Goal: Transaction & Acquisition: Purchase product/service

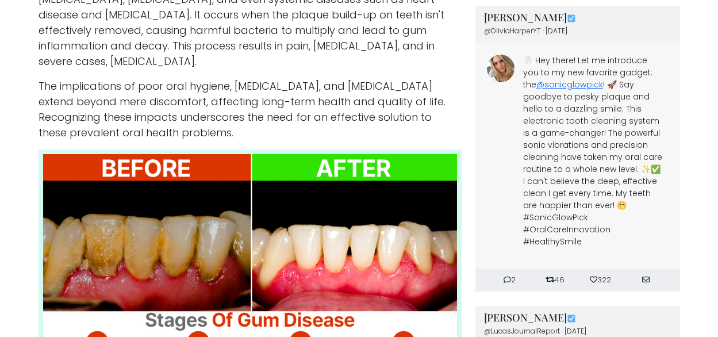
scroll to position [781, 0]
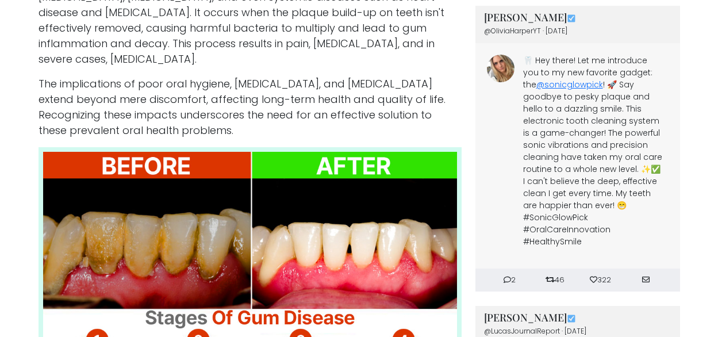
click at [305, 181] on img at bounding box center [250, 313] width 423 height 333
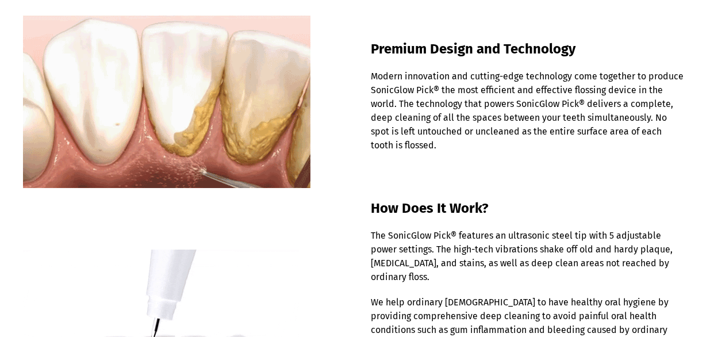
scroll to position [855, 0]
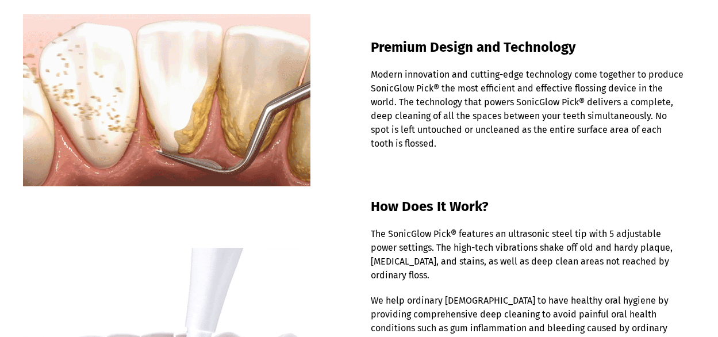
click at [306, 179] on img at bounding box center [167, 100] width 288 height 173
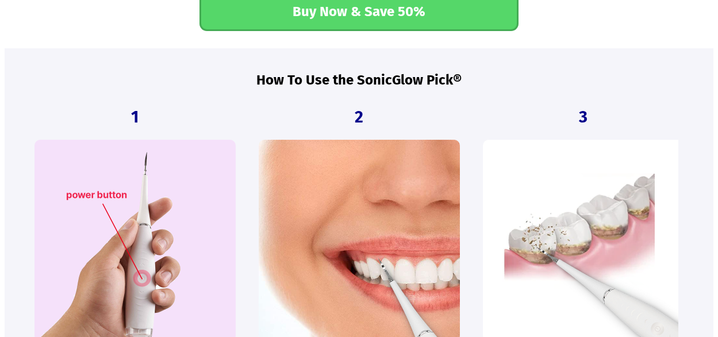
scroll to position [1920, 0]
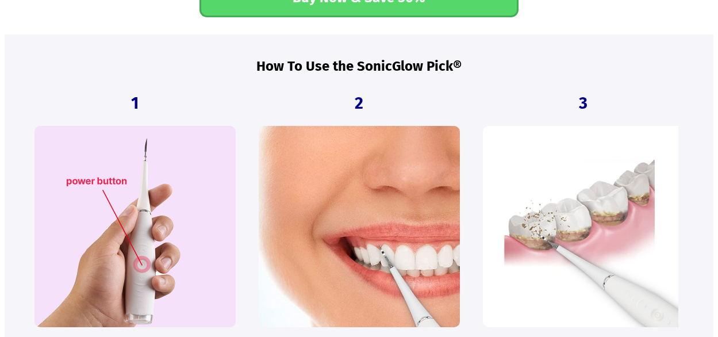
click at [306, 177] on figure at bounding box center [359, 226] width 201 height 201
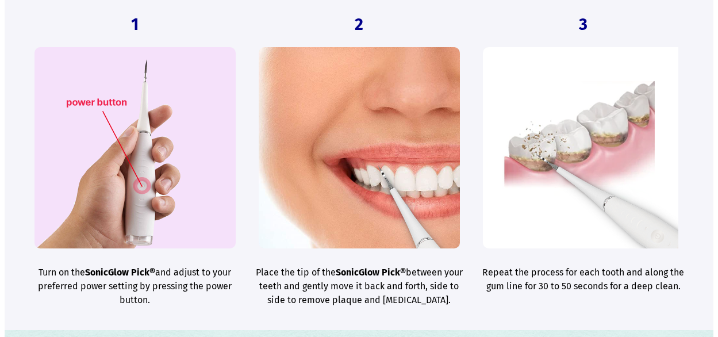
scroll to position [2005, 0]
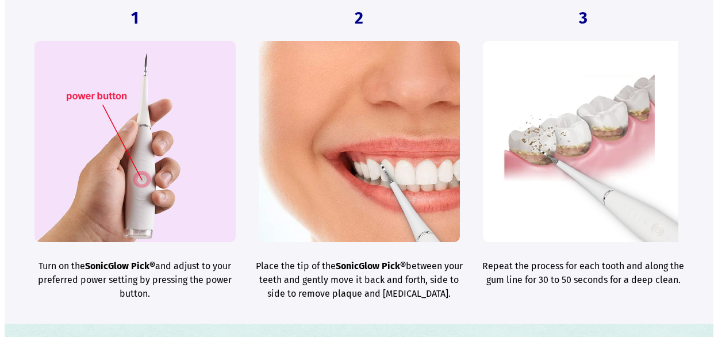
click at [306, 175] on figure at bounding box center [359, 141] width 201 height 201
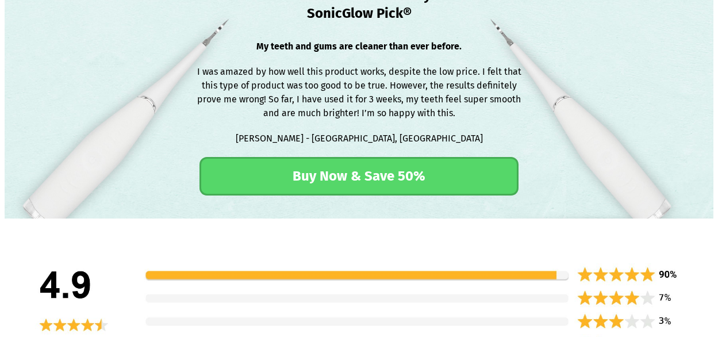
scroll to position [2375, 0]
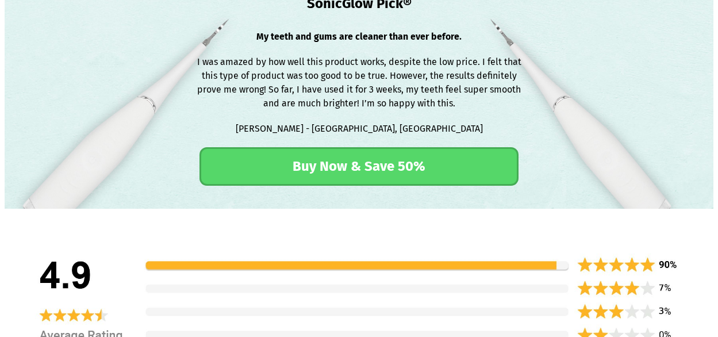
click at [308, 185] on link "Buy Now & Save 50%" at bounding box center [359, 166] width 319 height 39
